Goal: Navigation & Orientation: Find specific page/section

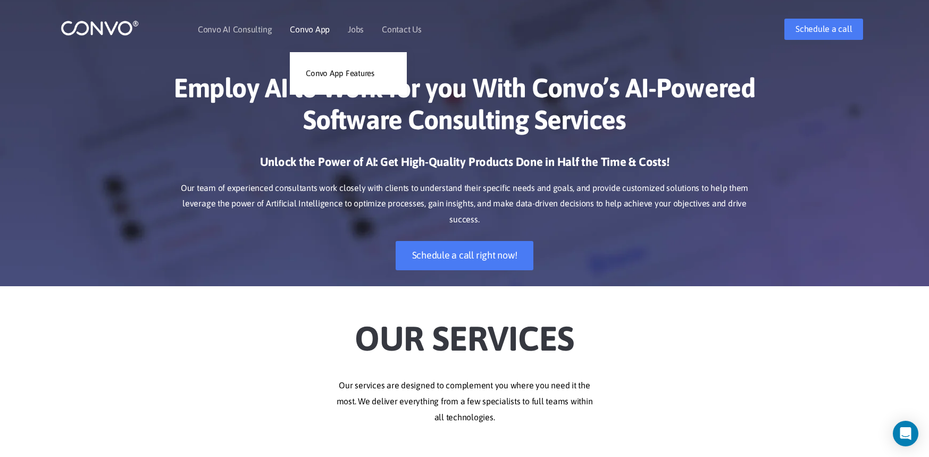
click at [300, 26] on link "Convo App" at bounding box center [310, 29] width 40 height 9
